Goal: Information Seeking & Learning: Understand process/instructions

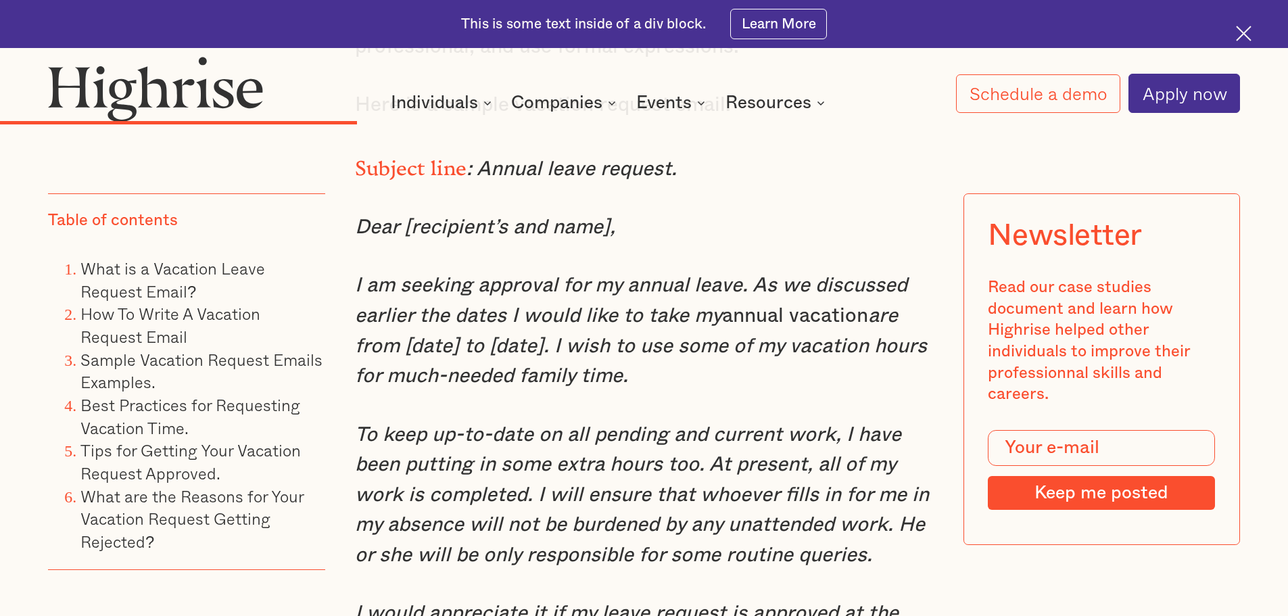
scroll to position [5205, 0]
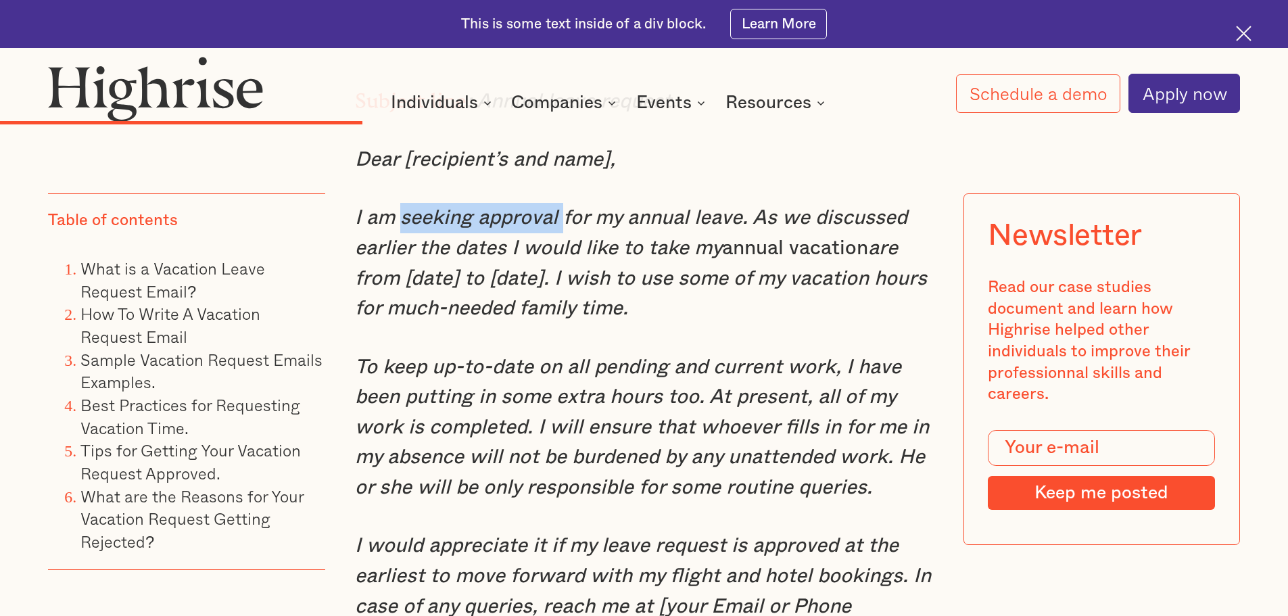
drag, startPoint x: 401, startPoint y: 256, endPoint x: 558, endPoint y: 253, distance: 157.5
click at [558, 253] on em "I am seeking approval for my annual leave. As we discussed earlier the dates I …" at bounding box center [631, 233] width 552 height 51
copy em "seeking approval"
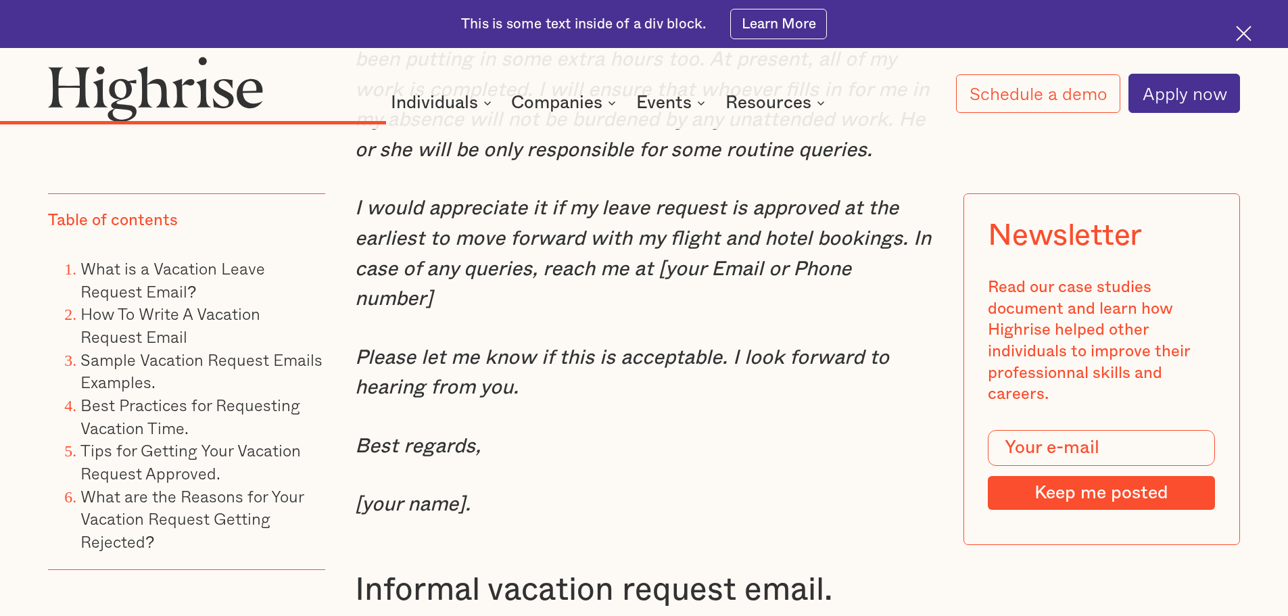
scroll to position [5543, 0]
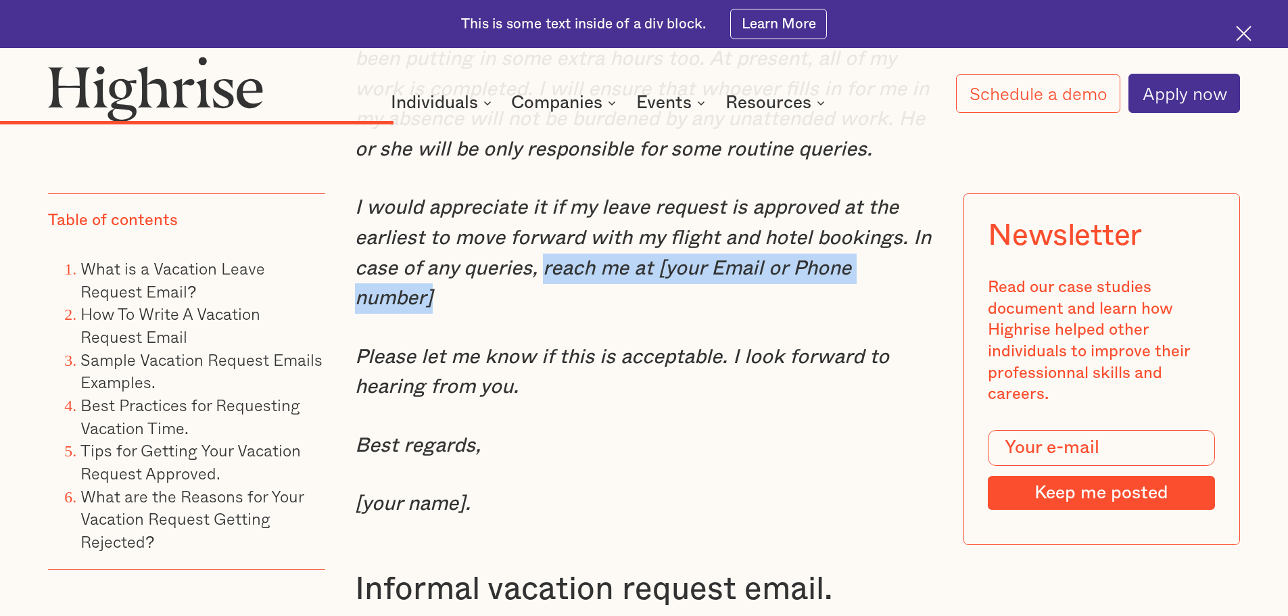
drag, startPoint x: 539, startPoint y: 305, endPoint x: 933, endPoint y: 304, distance: 394.1
click at [931, 304] on em "I would appreciate it if my leave request is approved at the earliest to move f…" at bounding box center [643, 252] width 576 height 111
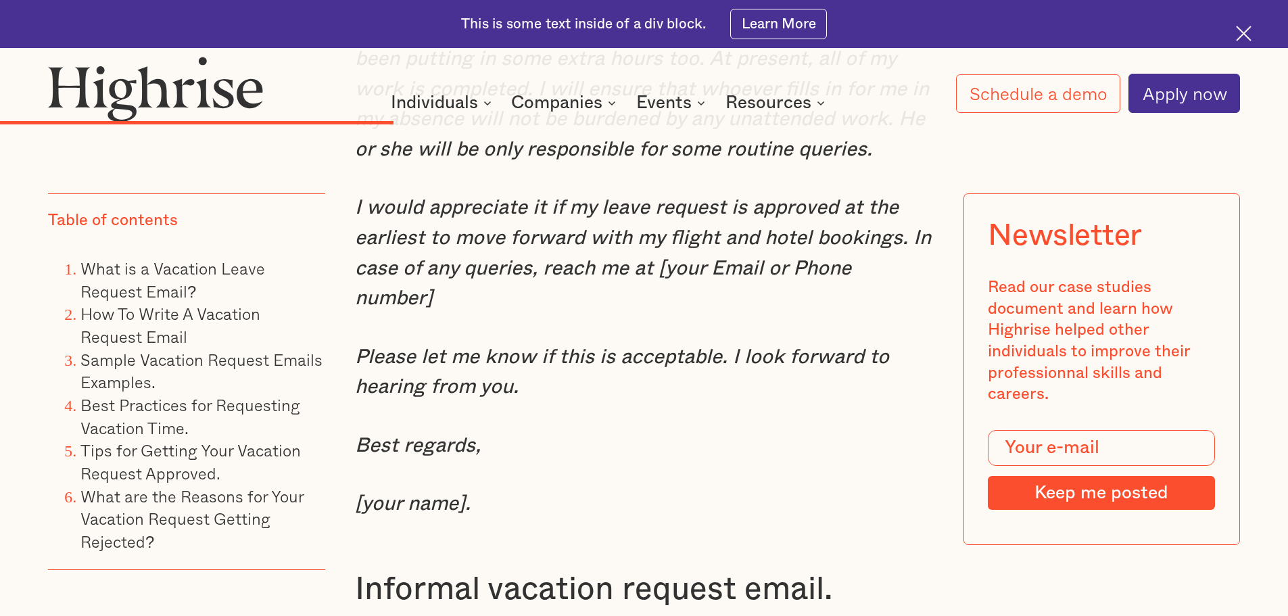
click at [904, 349] on p "Please let me know if this is acceptable. I look forward to hearing from you." at bounding box center [644, 372] width 579 height 60
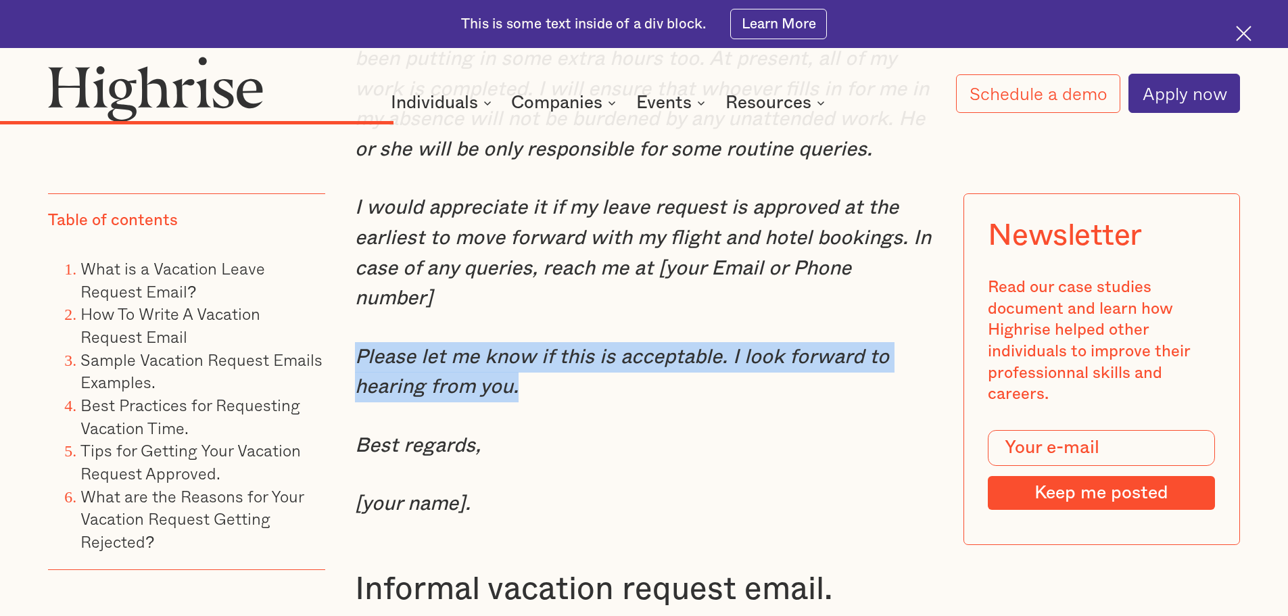
click at [904, 349] on p "Please let me know if this is acceptable. I look forward to hearing from you." at bounding box center [644, 372] width 579 height 60
click at [843, 372] on em "Please let me know if this is acceptable. I look forward to hearing from you." at bounding box center [622, 372] width 534 height 51
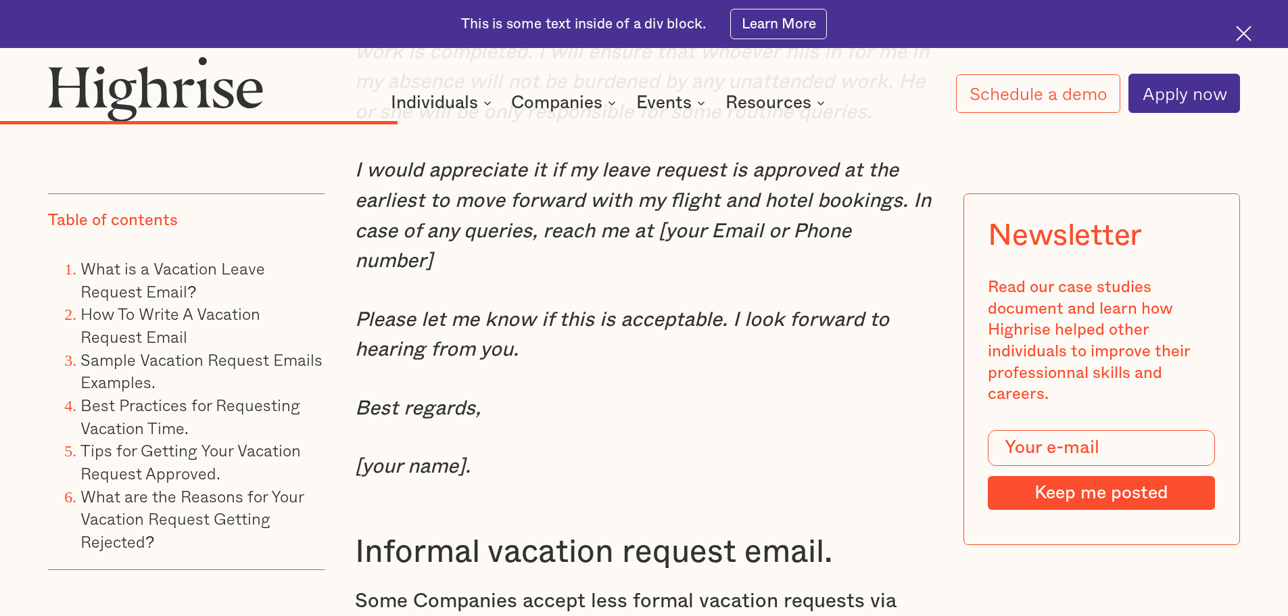
scroll to position [5610, 0]
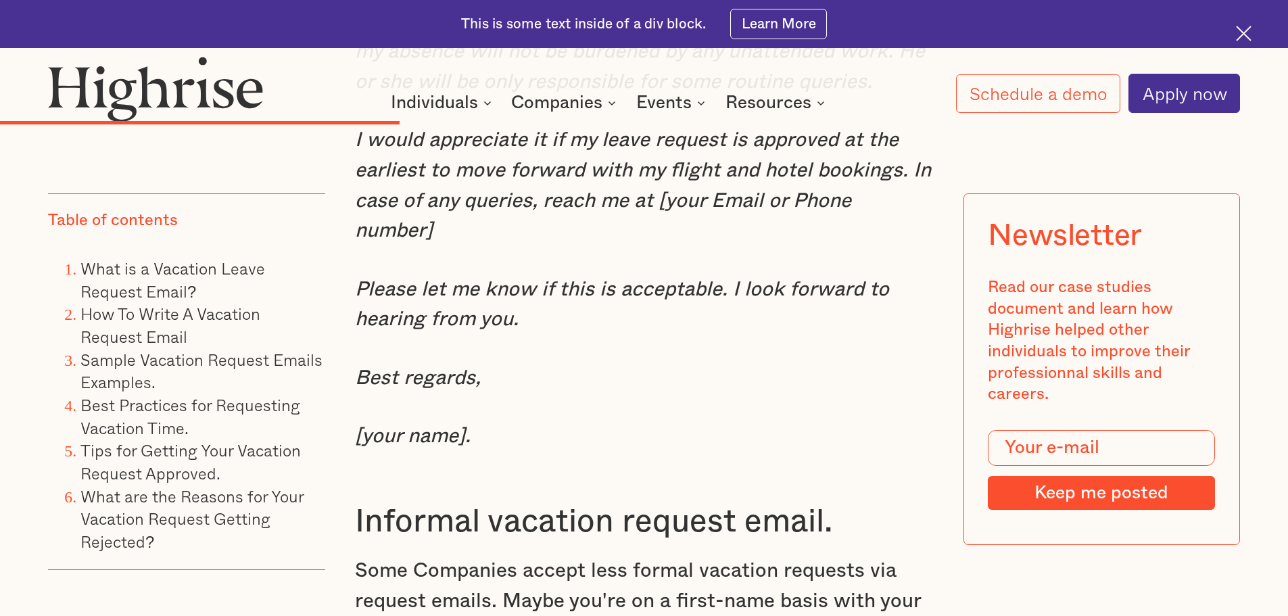
click at [820, 440] on p "[your name]." at bounding box center [644, 436] width 579 height 30
drag, startPoint x: 917, startPoint y: 395, endPoint x: 828, endPoint y: 240, distance: 178.3
click at [917, 393] on p "Best regards," at bounding box center [644, 378] width 579 height 30
